Goal: Information Seeking & Learning: Learn about a topic

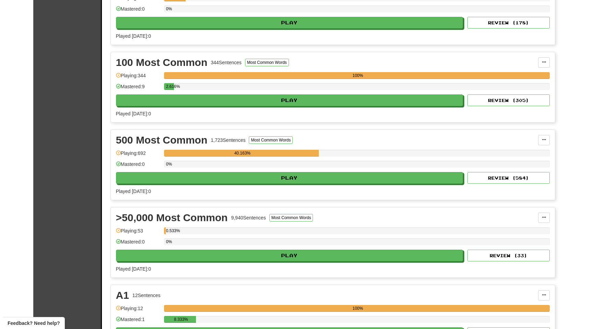
scroll to position [297, 0]
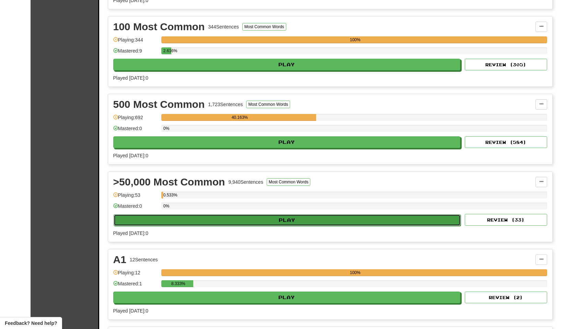
click at [193, 218] on button "Play" at bounding box center [287, 220] width 347 height 12
select select "**"
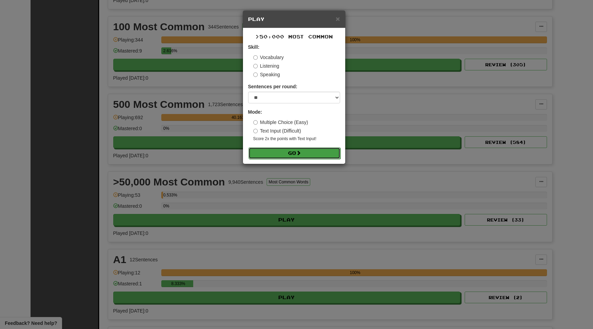
click at [281, 155] on button "Go" at bounding box center [294, 153] width 92 height 12
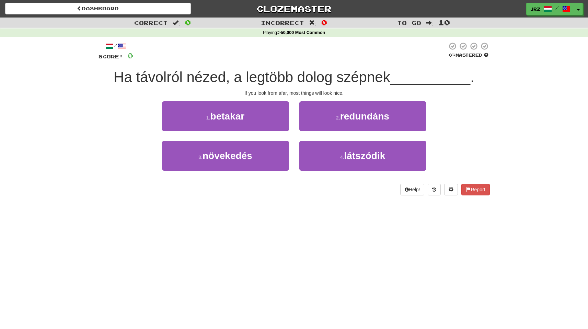
click at [291, 262] on div "Dashboard Clozemaster jrz / Toggle Dropdown Dashboard Leaderboard Activity Feed…" at bounding box center [294, 164] width 588 height 329
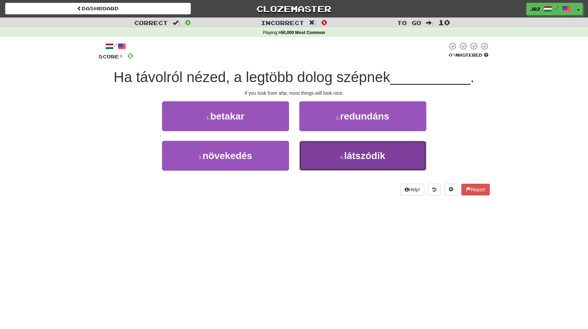
click at [308, 152] on button "4 . látszódik" at bounding box center [362, 156] width 127 height 30
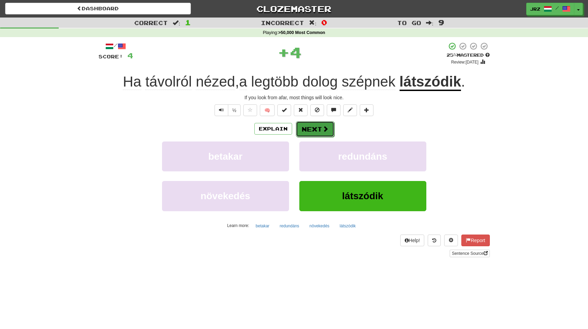
click at [318, 131] on button "Next" at bounding box center [315, 129] width 38 height 16
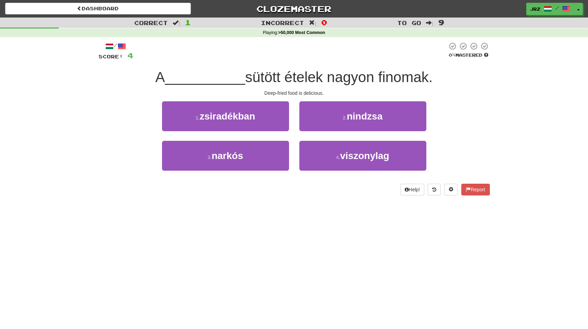
click at [318, 212] on div "Dashboard Clozemaster jrz / Toggle Dropdown Dashboard Leaderboard Activity Feed…" at bounding box center [294, 164] width 588 height 329
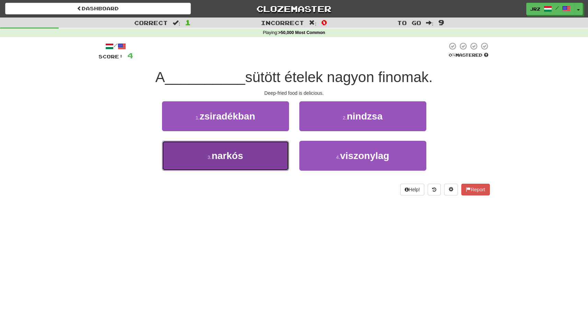
click at [271, 159] on button "3 . narkós" at bounding box center [225, 156] width 127 height 30
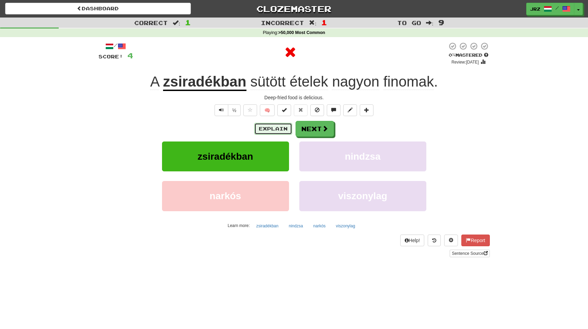
click at [264, 128] on button "Explain" at bounding box center [273, 129] width 38 height 12
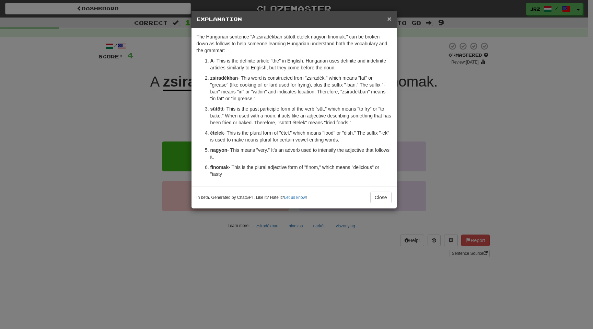
click at [389, 21] on span "×" at bounding box center [389, 19] width 4 height 8
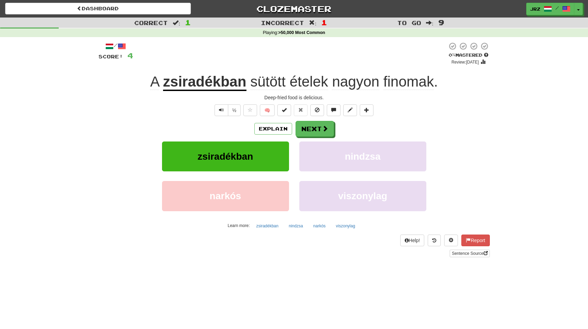
click at [229, 82] on u "zsiradékban" at bounding box center [204, 82] width 83 height 18
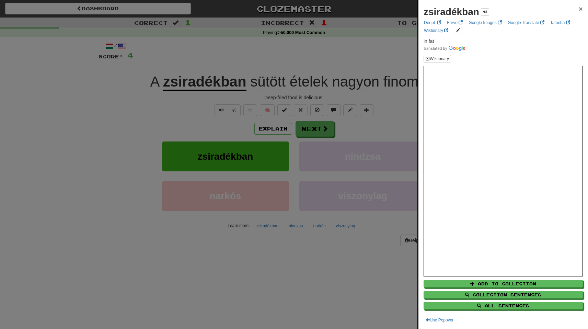
click at [579, 6] on span "×" at bounding box center [581, 9] width 4 height 8
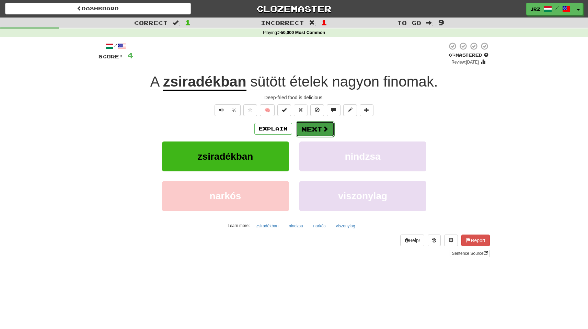
click at [324, 127] on span at bounding box center [325, 129] width 6 height 6
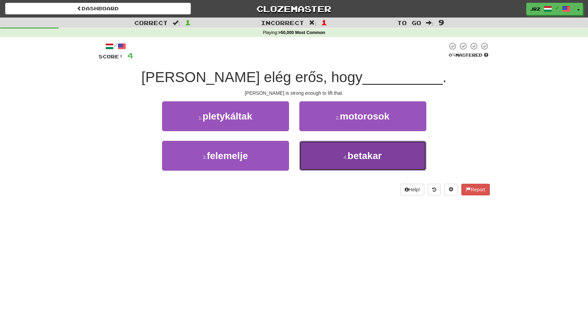
click at [344, 161] on button "4 . betakar" at bounding box center [362, 156] width 127 height 30
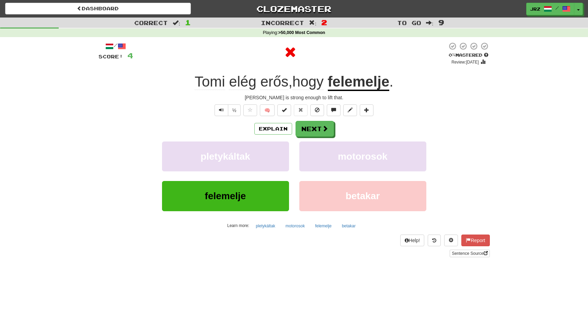
click at [363, 81] on u "felemelje" at bounding box center [359, 82] width 62 height 18
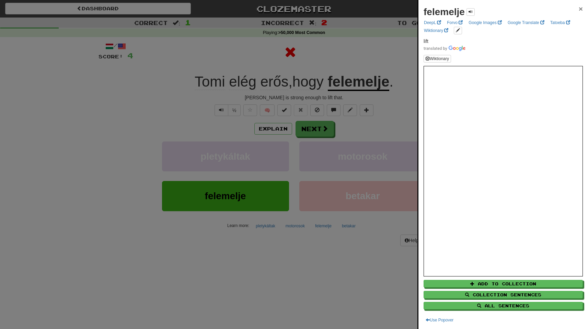
click at [579, 8] on span "×" at bounding box center [581, 9] width 4 height 8
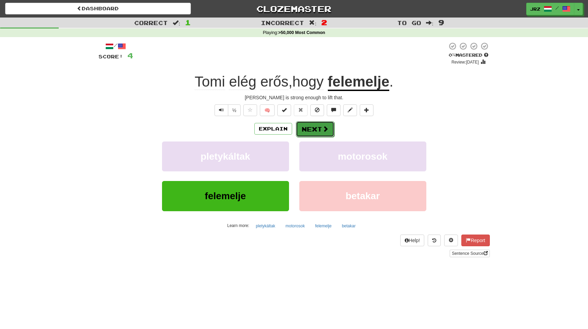
click at [320, 131] on button "Next" at bounding box center [315, 129] width 38 height 16
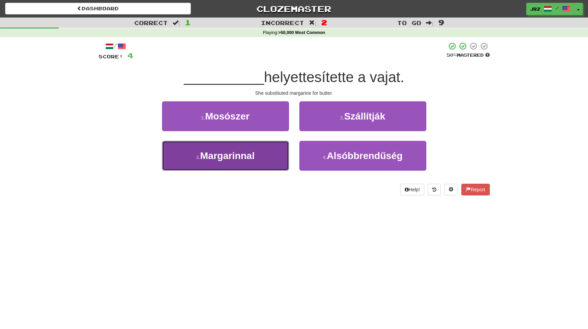
click at [246, 160] on span "Margarinnal" at bounding box center [227, 155] width 55 height 11
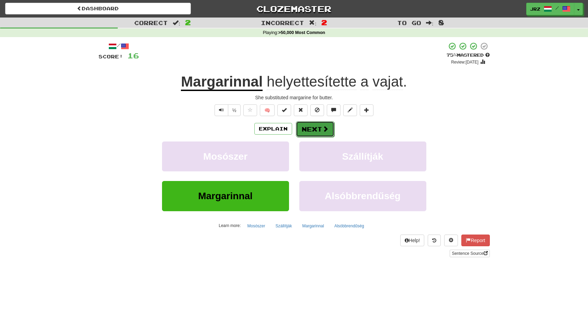
click at [305, 136] on button "Next" at bounding box center [315, 129] width 38 height 16
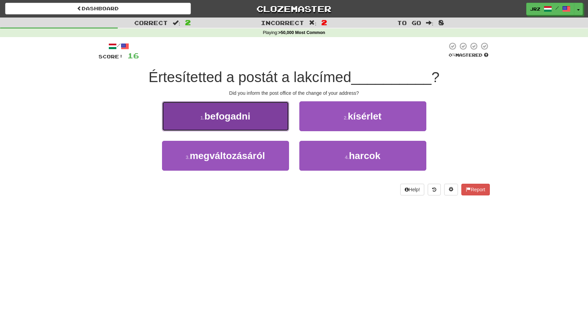
click at [273, 102] on button "1 . befogadni" at bounding box center [225, 116] width 127 height 30
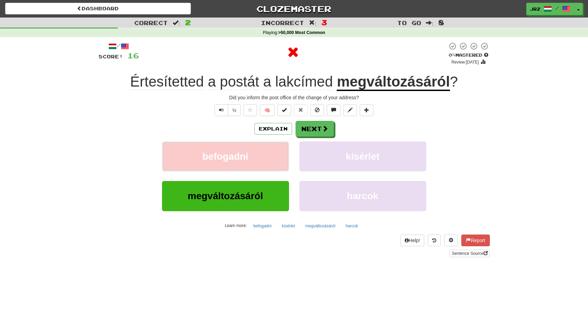
click at [238, 157] on span "befogadni" at bounding box center [226, 156] width 46 height 11
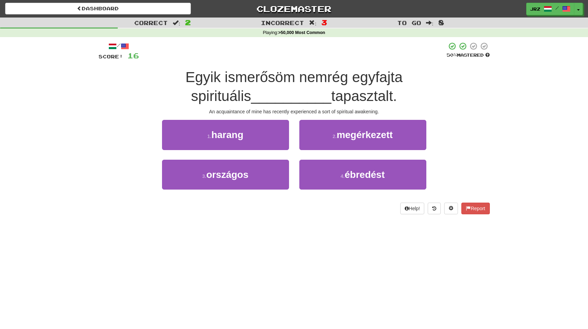
click at [337, 155] on div "2 . megérkezett" at bounding box center [362, 139] width 137 height 39
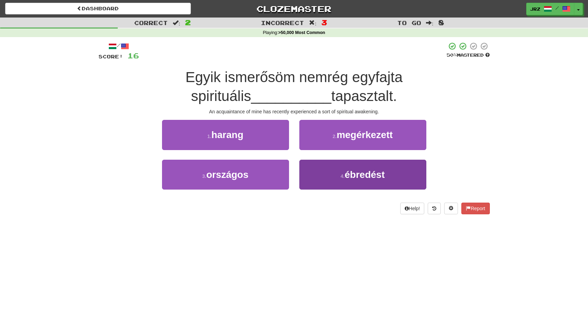
drag, startPoint x: 337, startPoint y: 155, endPoint x: 336, endPoint y: 164, distance: 9.0
click at [336, 164] on div "1 . harang 2 . megérkezett 3 . országos 4 . ébredést" at bounding box center [294, 159] width 402 height 79
click at [336, 164] on button "4 . ébredést" at bounding box center [362, 175] width 127 height 30
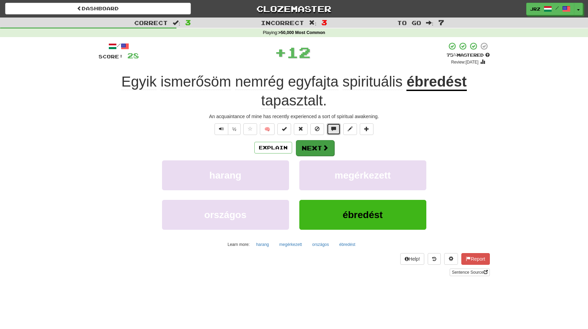
drag, startPoint x: 332, startPoint y: 124, endPoint x: 318, endPoint y: 150, distance: 29.0
click at [318, 150] on div "/ Score: 28 + 12 75 % Mastered Review: [DATE] Egyik ismerősöm nemrég egyfajta s…" at bounding box center [294, 159] width 391 height 234
click at [316, 148] on button "Next" at bounding box center [315, 148] width 38 height 16
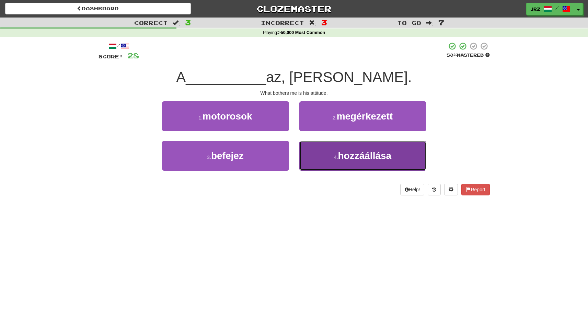
click at [353, 161] on span "hozzáállása" at bounding box center [365, 155] width 54 height 11
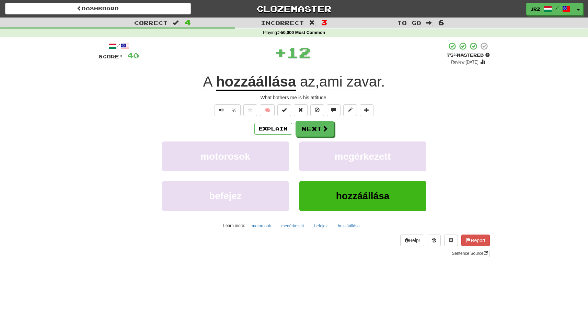
click at [284, 81] on u "hozzáállása" at bounding box center [256, 82] width 80 height 18
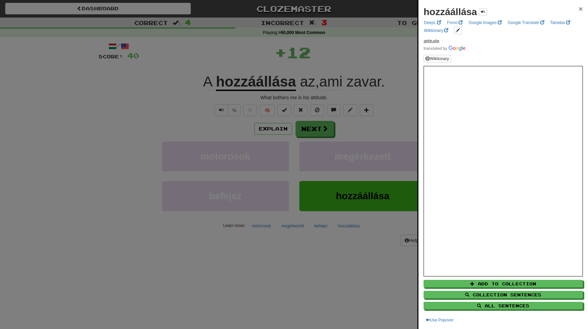
click at [579, 10] on span "×" at bounding box center [581, 9] width 4 height 8
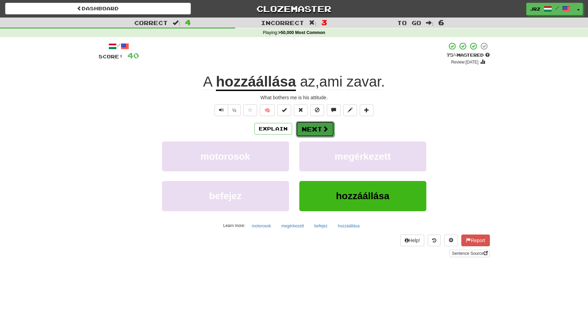
click at [322, 128] on span at bounding box center [325, 129] width 6 height 6
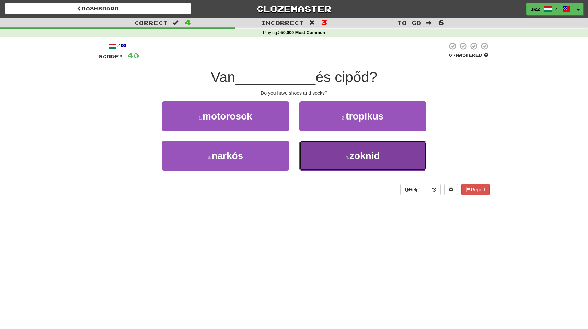
click at [340, 153] on button "4 . zoknid" at bounding box center [362, 156] width 127 height 30
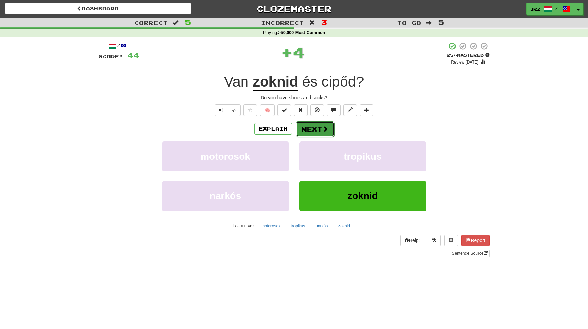
click at [311, 131] on button "Next" at bounding box center [315, 129] width 38 height 16
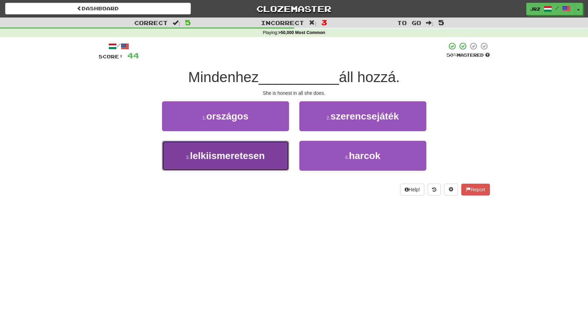
click at [246, 151] on span "lelkiismeretesen" at bounding box center [227, 155] width 75 height 11
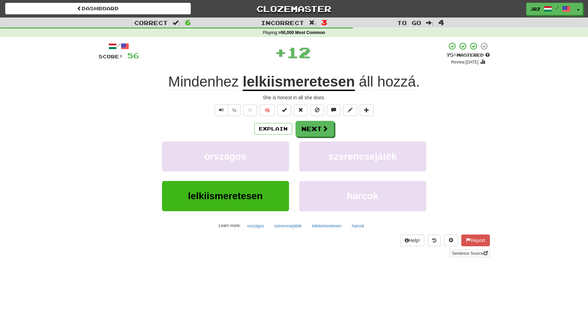
click at [304, 86] on u "lelkiismeretesen" at bounding box center [299, 82] width 112 height 18
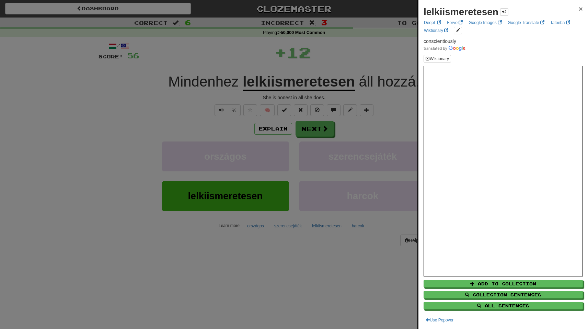
click at [579, 8] on span "×" at bounding box center [581, 9] width 4 height 8
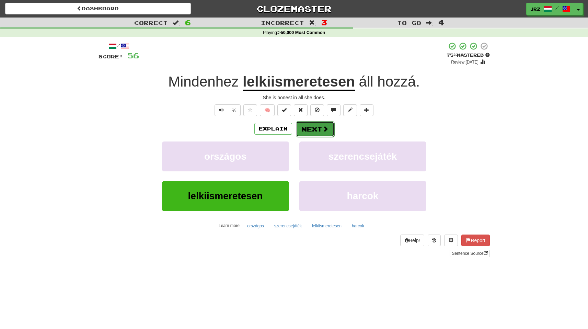
click at [326, 123] on button "Next" at bounding box center [315, 129] width 38 height 16
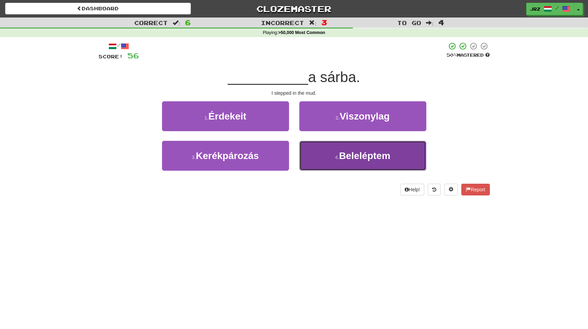
click at [361, 156] on span "Beleléptem" at bounding box center [364, 155] width 51 height 11
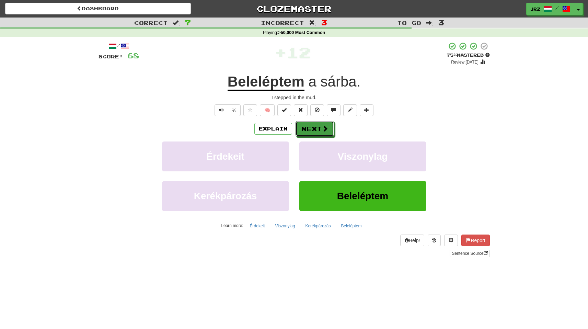
drag, startPoint x: 319, startPoint y: 130, endPoint x: 349, endPoint y: 85, distance: 54.5
click at [347, 91] on div "/ Score: 68 + 12 75 % Mastered Review: [DATE] Beleléptem a sárba . I stepped in…" at bounding box center [294, 149] width 391 height 215
click at [349, 86] on span "sárba" at bounding box center [339, 81] width 36 height 16
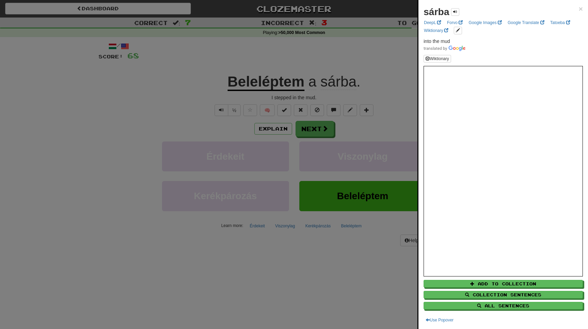
click at [573, 13] on div "sárba ×" at bounding box center [503, 12] width 159 height 14
click at [313, 129] on div at bounding box center [294, 164] width 588 height 329
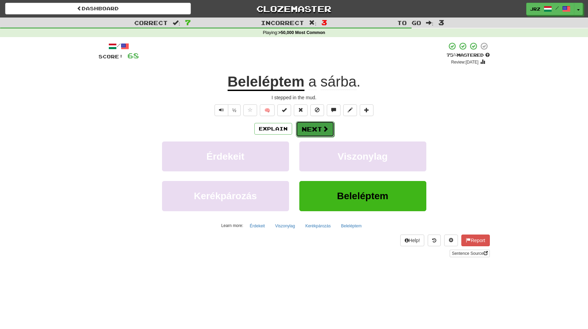
click at [331, 126] on button "Next" at bounding box center [315, 129] width 38 height 16
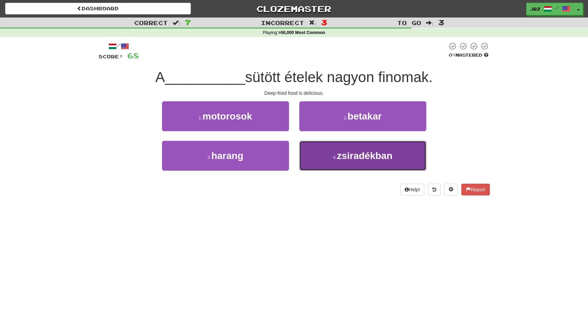
click at [351, 158] on span "zsiradékban" at bounding box center [365, 155] width 56 height 11
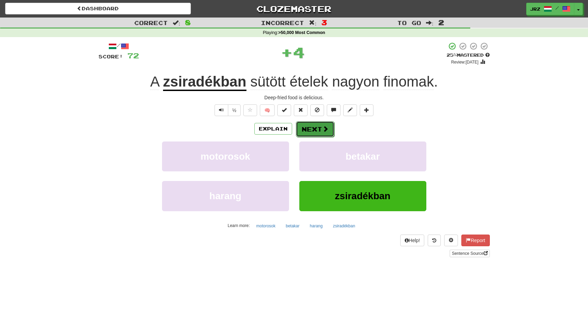
click at [320, 125] on button "Next" at bounding box center [315, 129] width 38 height 16
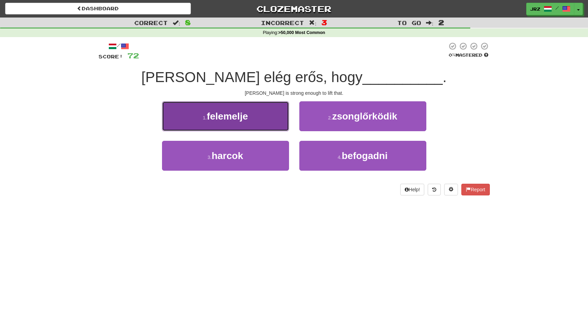
click at [230, 125] on button "1 . felemelje" at bounding box center [225, 116] width 127 height 30
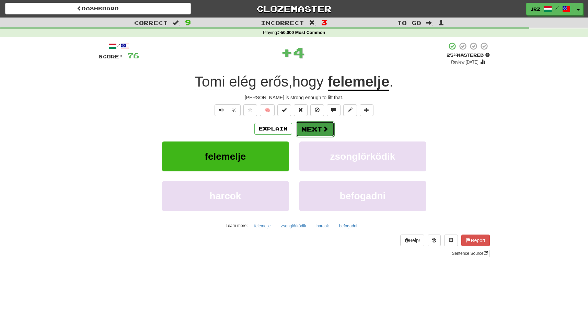
click at [328, 127] on button "Next" at bounding box center [315, 129] width 38 height 16
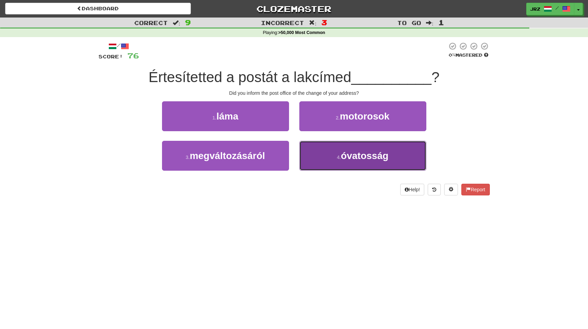
click at [339, 157] on small "4 ." at bounding box center [339, 156] width 4 height 5
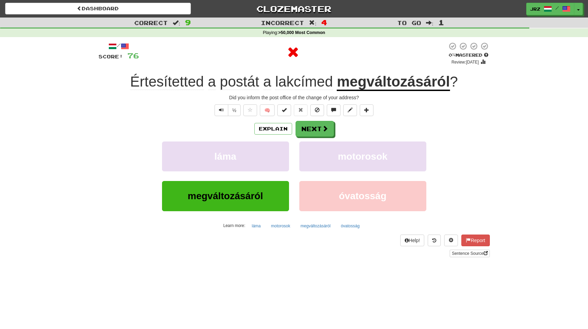
click at [408, 84] on u "megváltozásáról" at bounding box center [393, 82] width 113 height 18
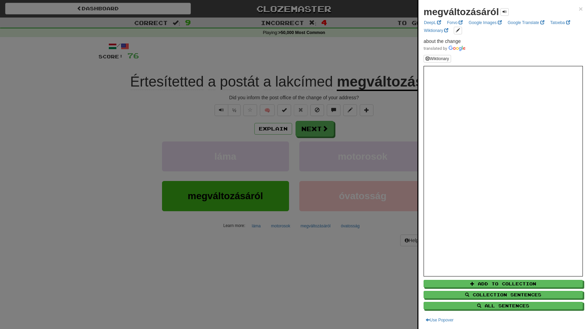
click at [573, 12] on div "megváltozásáról ×" at bounding box center [503, 12] width 159 height 14
click at [579, 10] on span "×" at bounding box center [581, 9] width 4 height 8
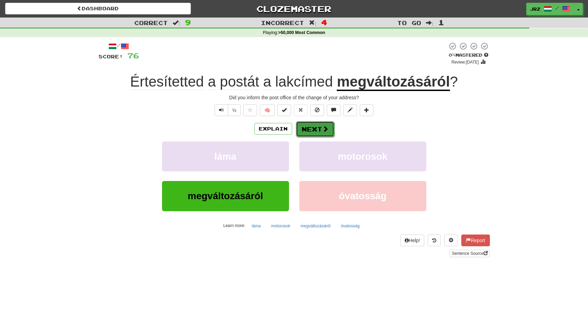
click at [311, 132] on button "Next" at bounding box center [315, 129] width 38 height 16
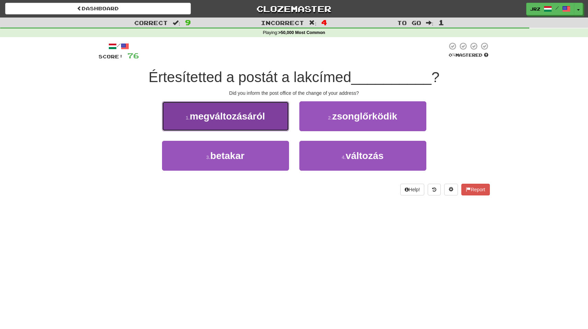
click at [273, 123] on button "1 . megváltozásáról" at bounding box center [225, 116] width 127 height 30
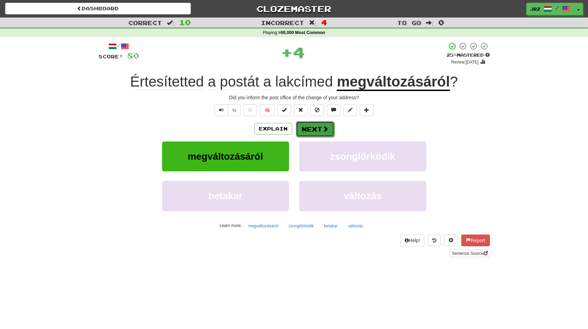
click at [307, 133] on button "Next" at bounding box center [315, 129] width 38 height 16
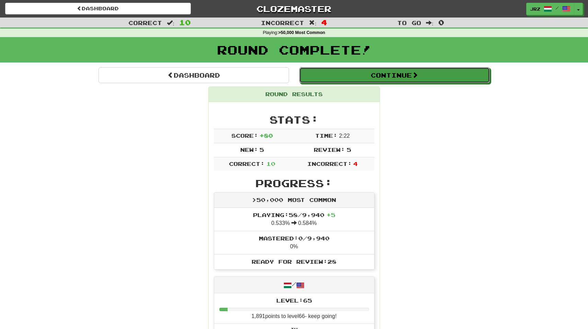
click at [380, 80] on button "Continue" at bounding box center [394, 75] width 190 height 16
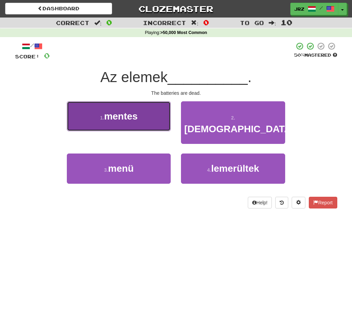
click at [145, 126] on button "1 . mentes" at bounding box center [119, 116] width 104 height 30
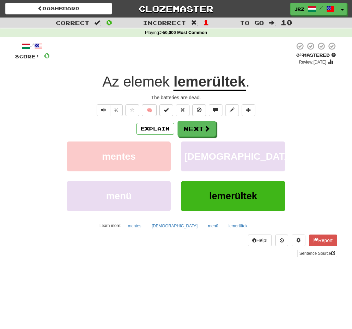
click at [219, 86] on u "lemerültek" at bounding box center [210, 82] width 72 height 18
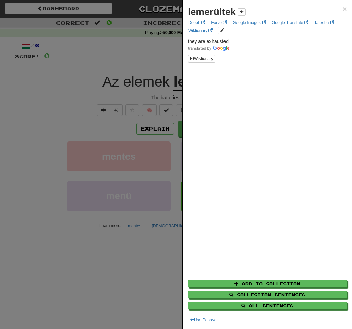
click at [342, 8] on div "lemerültek × DeepL Forvo Google Images Google Translate Tatoeba Wiktionary they…" at bounding box center [268, 164] width 170 height 329
click at [343, 11] on span "×" at bounding box center [345, 9] width 4 height 8
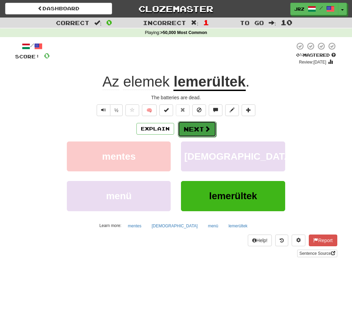
click at [193, 131] on button "Next" at bounding box center [197, 129] width 38 height 16
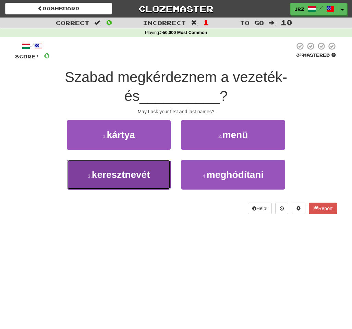
click at [134, 175] on span "keresztnevét" at bounding box center [121, 174] width 58 height 11
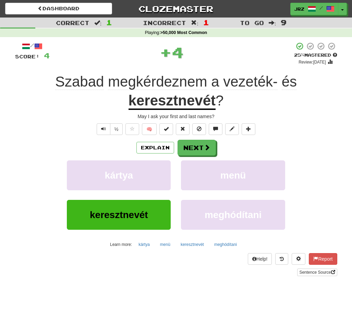
click at [175, 104] on u "keresztnevét" at bounding box center [172, 101] width 87 height 18
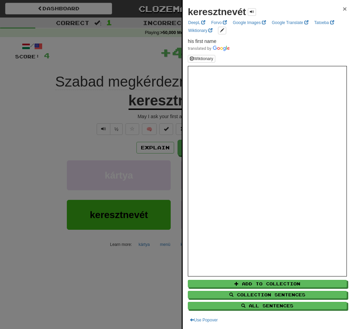
click at [343, 9] on span "×" at bounding box center [345, 9] width 4 height 8
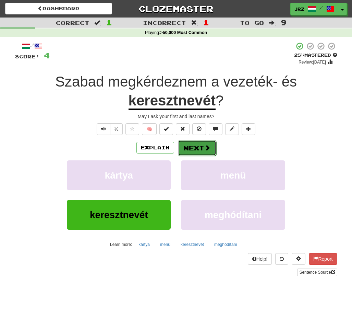
click at [211, 148] on button "Next" at bounding box center [197, 148] width 38 height 16
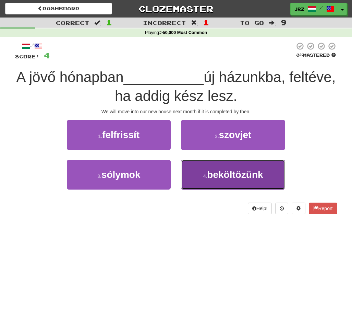
click at [251, 181] on button "4 . beköltözünk" at bounding box center [233, 175] width 104 height 30
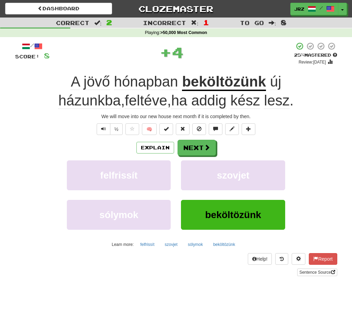
click at [201, 84] on u "beköltözünk" at bounding box center [224, 82] width 84 height 18
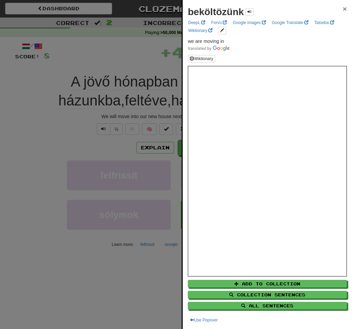
click at [343, 10] on span "×" at bounding box center [345, 9] width 4 height 8
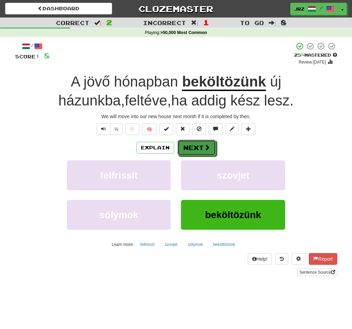
drag, startPoint x: 202, startPoint y: 150, endPoint x: 90, endPoint y: 99, distance: 122.9
click at [121, 127] on div "/ Score: 8 + 4 25 % Mastered Review: [DATE] A jövő hónapban beköltözünk új házu…" at bounding box center [176, 159] width 323 height 234
click at [84, 86] on span "jövő" at bounding box center [97, 81] width 26 height 16
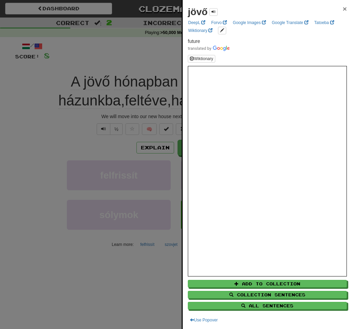
click at [343, 5] on span "×" at bounding box center [345, 9] width 4 height 8
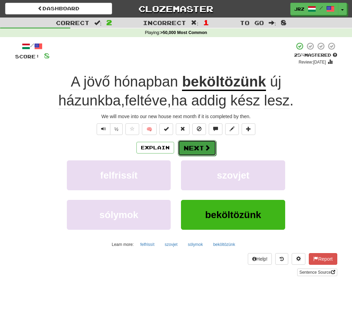
click at [196, 150] on button "Next" at bounding box center [197, 148] width 38 height 16
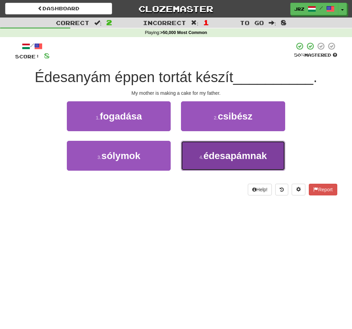
click at [247, 154] on span "édesapámnak" at bounding box center [235, 155] width 63 height 11
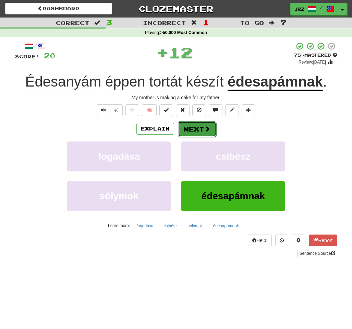
click at [203, 137] on button "Next" at bounding box center [197, 129] width 38 height 16
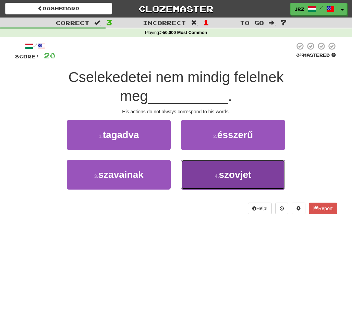
click at [249, 182] on button "4 . [DEMOGRAPHIC_DATA]" at bounding box center [233, 175] width 104 height 30
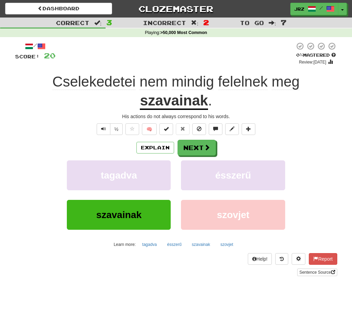
click at [190, 106] on u "szavainak" at bounding box center [174, 101] width 68 height 18
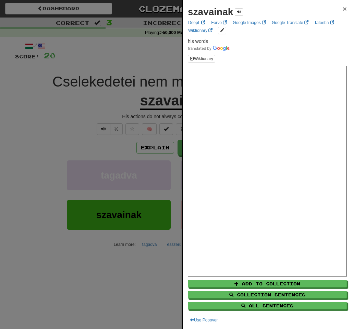
click at [343, 12] on span "×" at bounding box center [345, 9] width 4 height 8
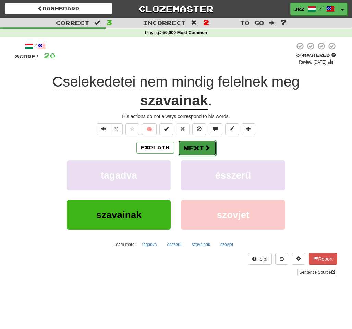
click at [206, 142] on button "Next" at bounding box center [197, 148] width 38 height 16
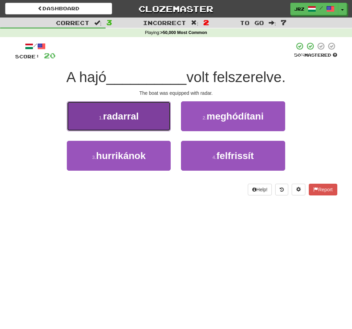
click at [142, 125] on button "1 . radarral" at bounding box center [119, 116] width 104 height 30
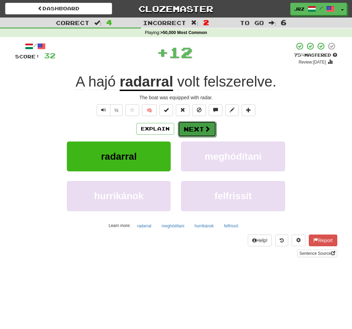
click at [197, 128] on button "Next" at bounding box center [197, 129] width 38 height 16
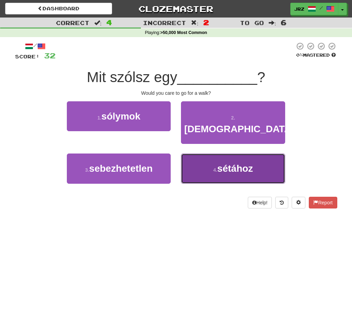
click at [217, 163] on button "4 . sétához" at bounding box center [233, 168] width 104 height 30
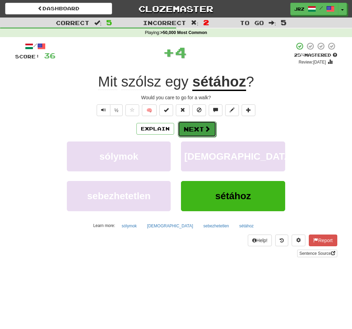
click at [207, 134] on button "Next" at bounding box center [197, 129] width 38 height 16
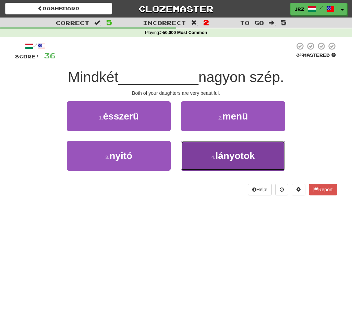
click at [237, 150] on span "lányotok" at bounding box center [235, 155] width 39 height 11
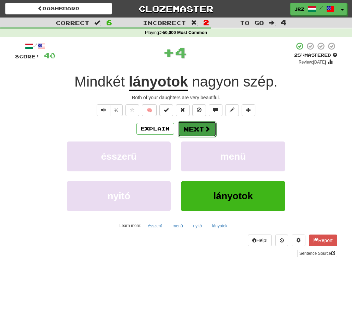
click at [198, 131] on button "Next" at bounding box center [197, 129] width 38 height 16
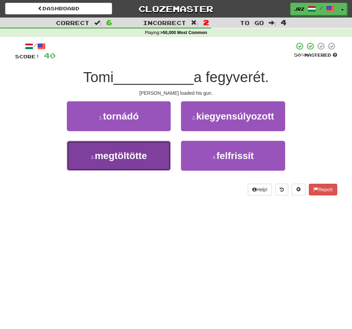
click at [153, 165] on button "3 . megtöltötte" at bounding box center [119, 156] width 104 height 30
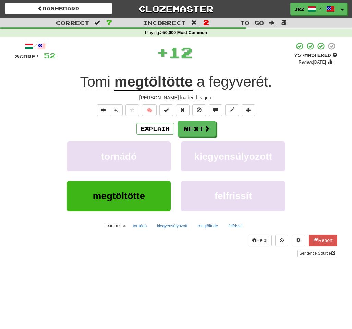
click at [238, 87] on span "fegyverét" at bounding box center [238, 81] width 59 height 16
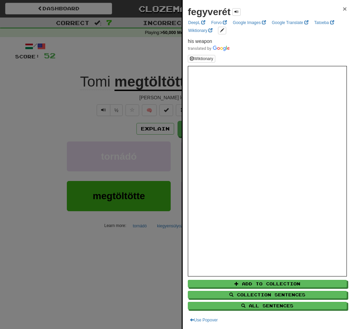
click at [343, 10] on span "×" at bounding box center [345, 9] width 4 height 8
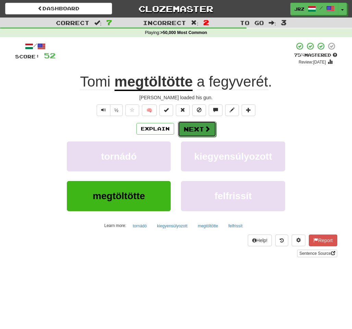
click at [201, 133] on button "Next" at bounding box center [197, 129] width 38 height 16
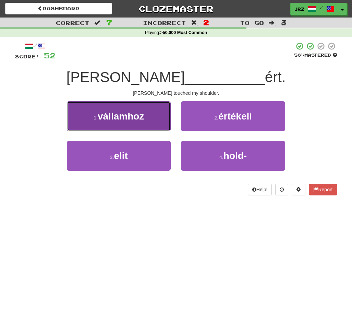
click at [134, 124] on button "1 . vállamhoz" at bounding box center [119, 116] width 104 height 30
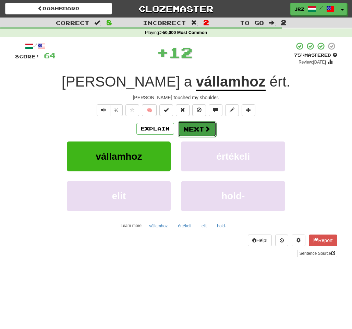
click at [194, 131] on button "Next" at bounding box center [197, 129] width 38 height 16
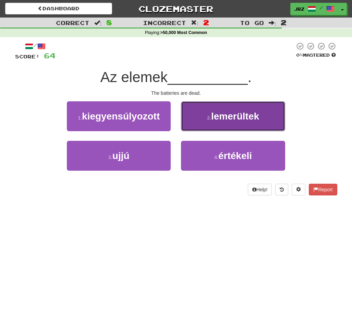
click at [212, 120] on button "2 . lemerültek" at bounding box center [233, 116] width 104 height 30
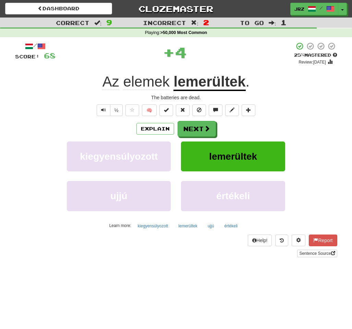
click at [206, 91] on u "lemerültek" at bounding box center [210, 82] width 72 height 18
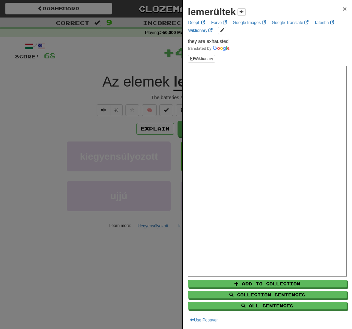
click at [343, 10] on span "×" at bounding box center [345, 9] width 4 height 8
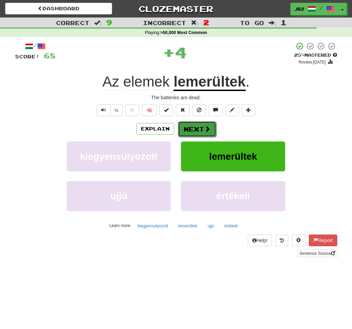
click at [198, 128] on button "Next" at bounding box center [197, 129] width 38 height 16
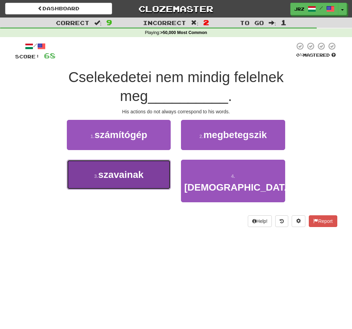
click at [126, 169] on span "szavainak" at bounding box center [121, 174] width 45 height 11
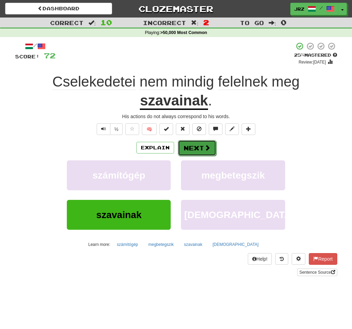
click at [196, 150] on button "Next" at bounding box center [197, 148] width 38 height 16
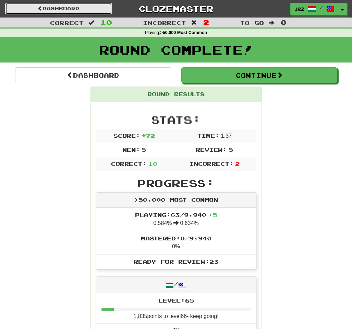
click at [68, 8] on link "Dashboard" at bounding box center [58, 9] width 107 height 12
